Goal: Information Seeking & Learning: Learn about a topic

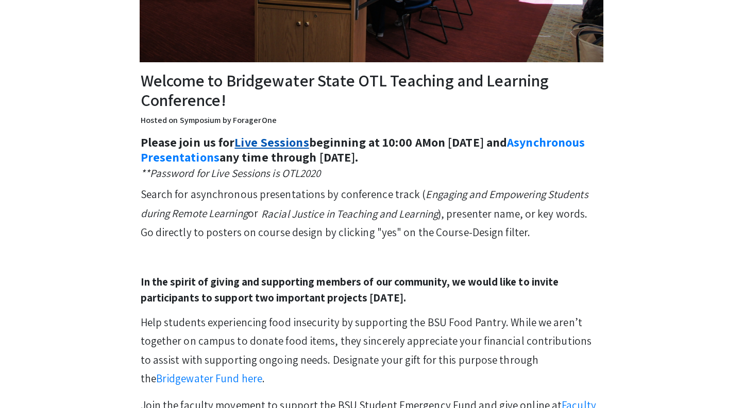
scroll to position [288, 0]
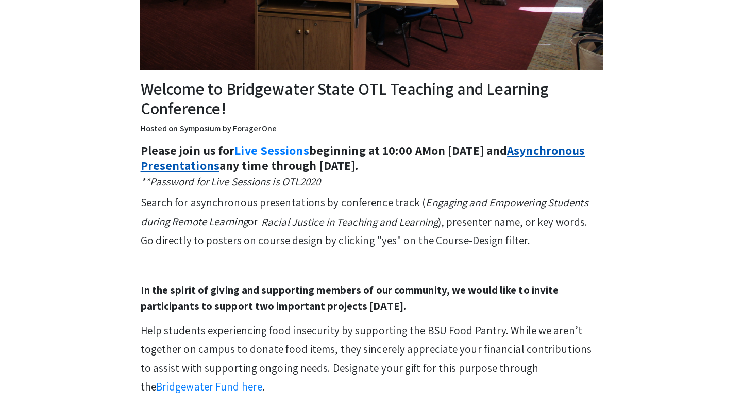
click at [267, 165] on link "Asynchronous Presentations" at bounding box center [363, 157] width 444 height 31
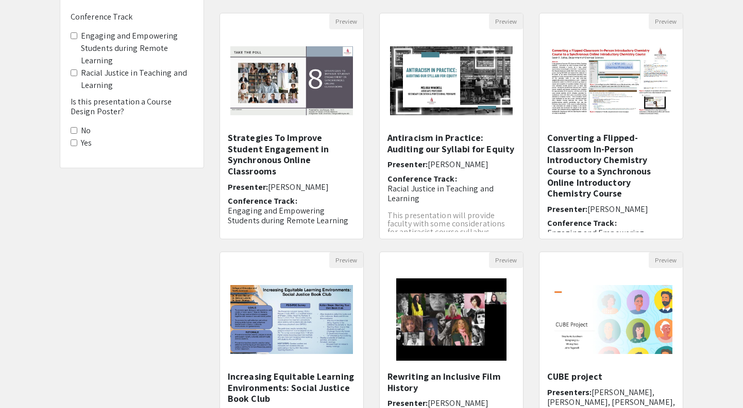
scroll to position [40, 0]
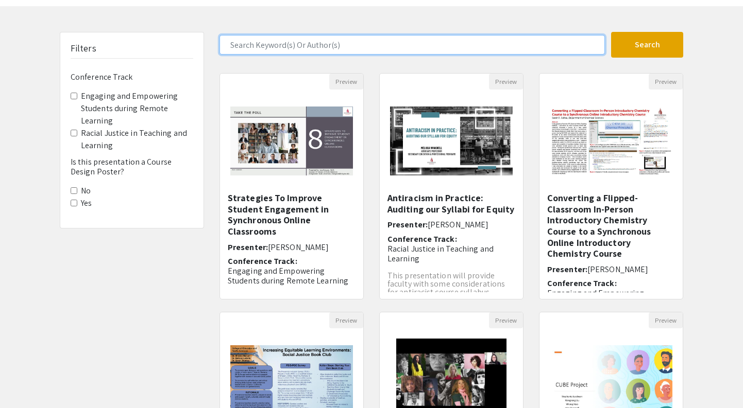
click at [489, 46] on input "Search Keyword(s) Or Author(s)" at bounding box center [411, 45] width 385 height 20
type input "[PERSON_NAME]"
click at [647, 45] on button "Search" at bounding box center [647, 45] width 72 height 26
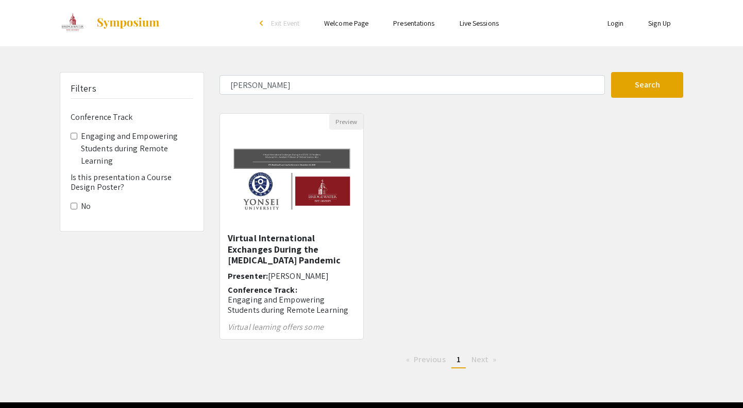
click at [554, 229] on div "Preview Virtual International Exchanges During the [MEDICAL_DATA] Pandemic Pres…" at bounding box center [451, 232] width 479 height 239
click at [295, 248] on h5 "Virtual International Exchanges During the [MEDICAL_DATA] Pandemic" at bounding box center [292, 249] width 128 height 33
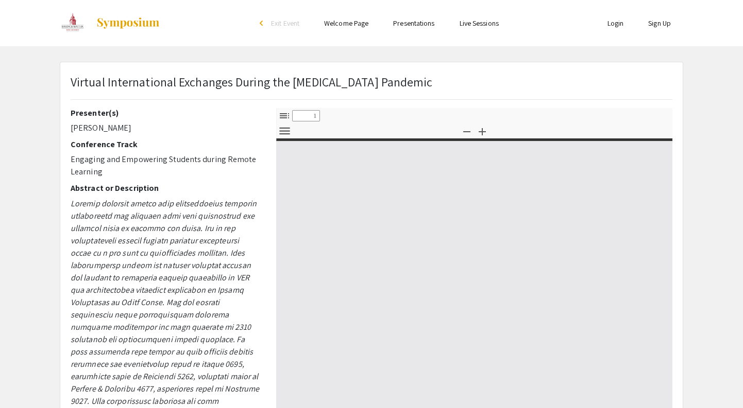
select select "custom"
type input "0"
select select "custom"
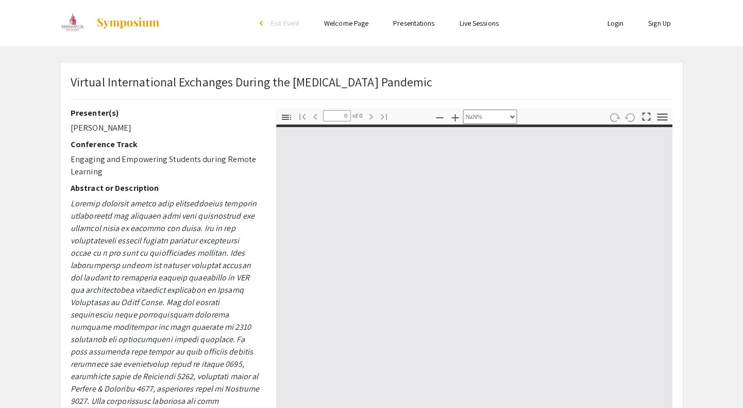
type input "1"
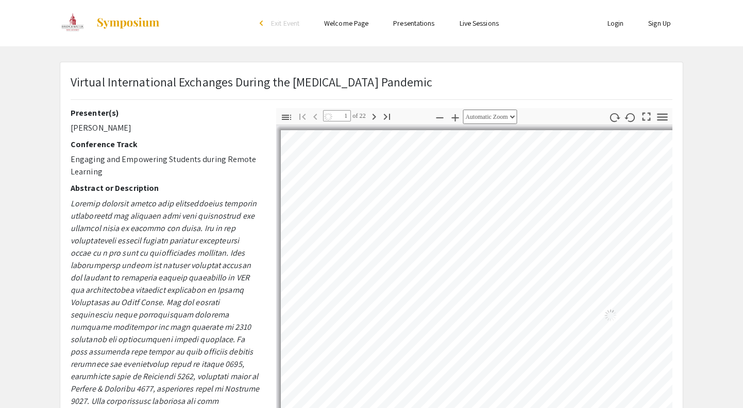
select select "0.5"
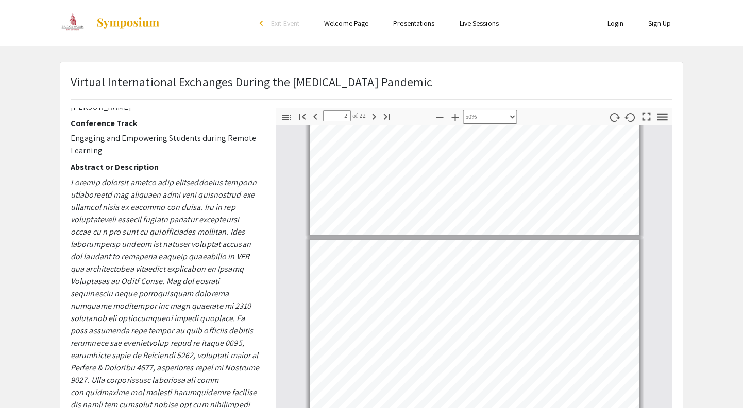
scroll to position [59, 0]
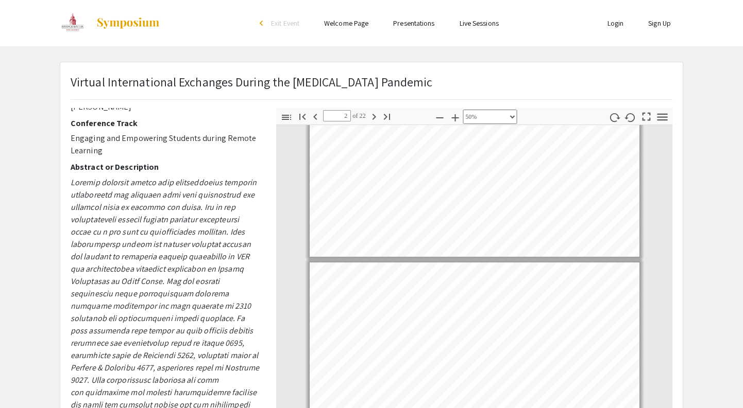
type input "1"
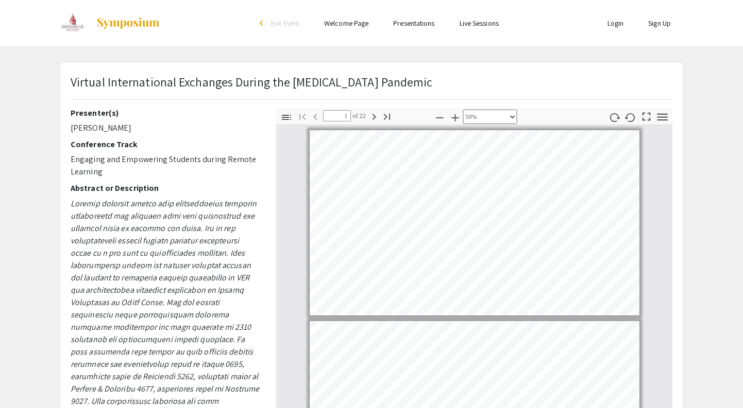
scroll to position [0, 0]
